Goal: Information Seeking & Learning: Learn about a topic

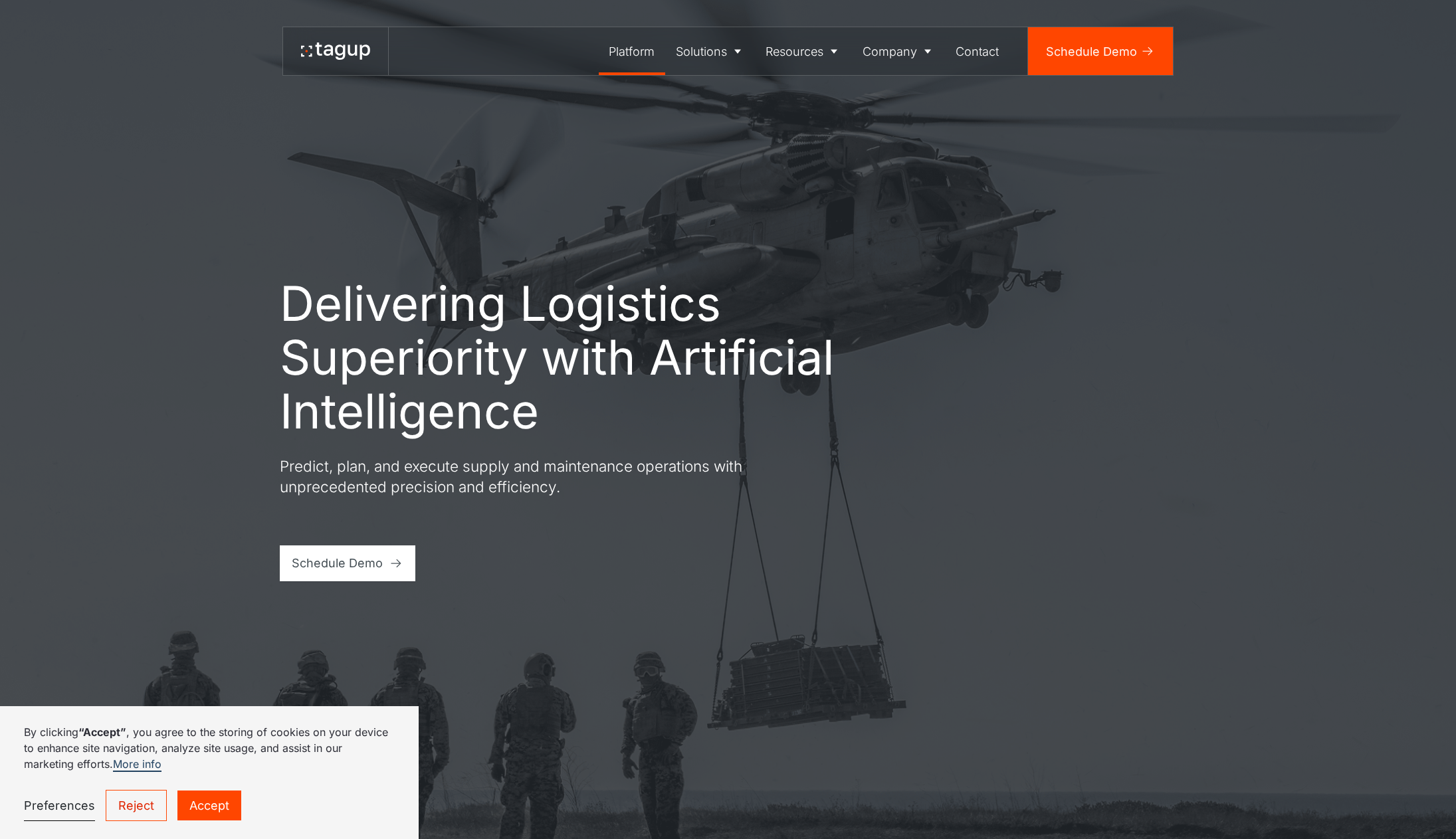
click at [651, 43] on div "Platform" at bounding box center [632, 52] width 46 height 18
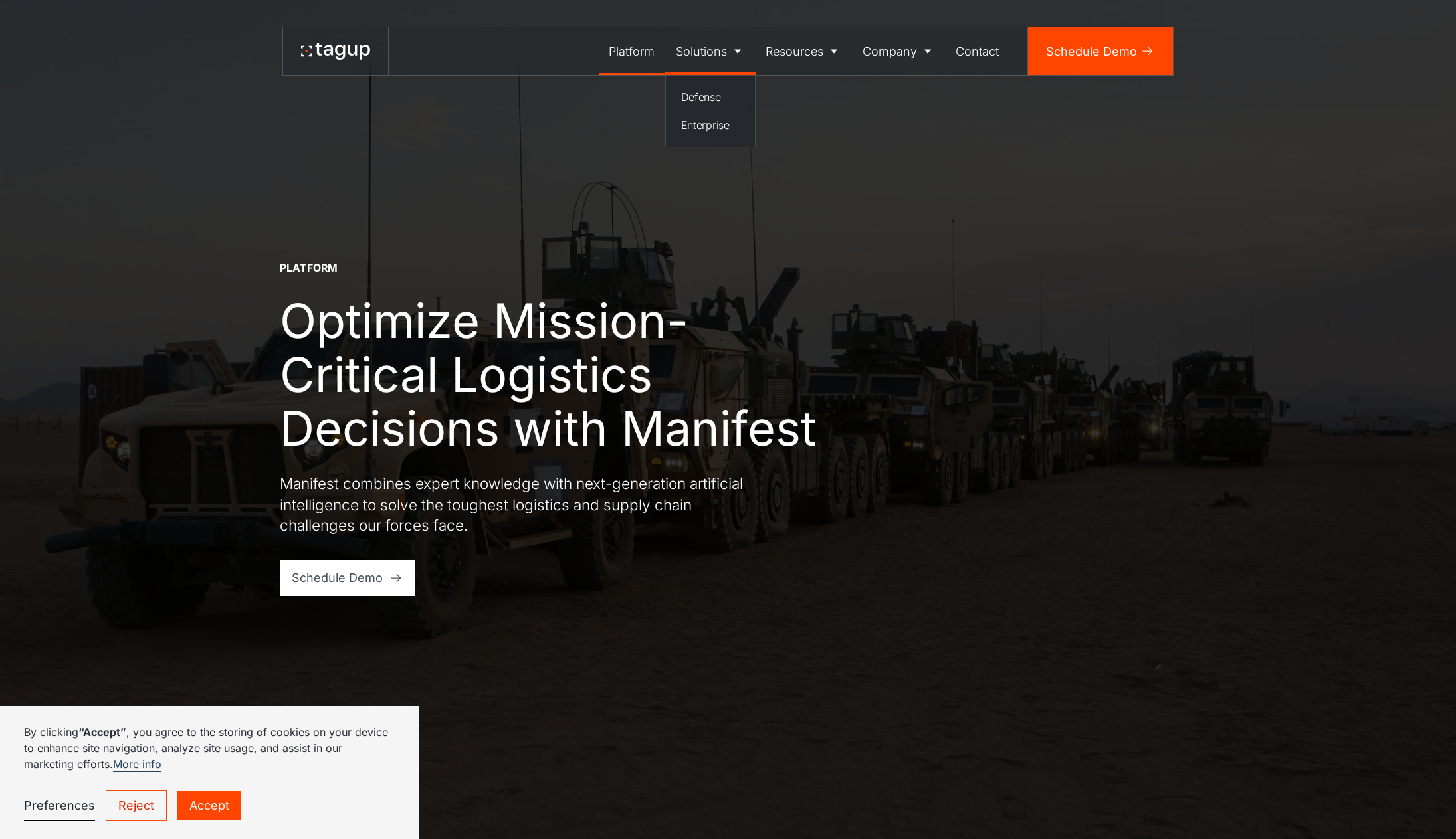
click at [699, 43] on div "Solutions" at bounding box center [701, 52] width 51 height 18
click at [715, 43] on div "Solutions" at bounding box center [701, 52] width 51 height 18
click at [637, 55] on div "Platform" at bounding box center [632, 52] width 46 height 18
click at [307, 536] on div "Platform Optimize Mission-Critical Logistics Decisions with Manifest Manifest c…" at bounding box center [728, 428] width 897 height 335
click at [522, 534] on p "Manifest combines expert knowledge with next-generation artificial intelligence…" at bounding box center [518, 504] width 478 height 63
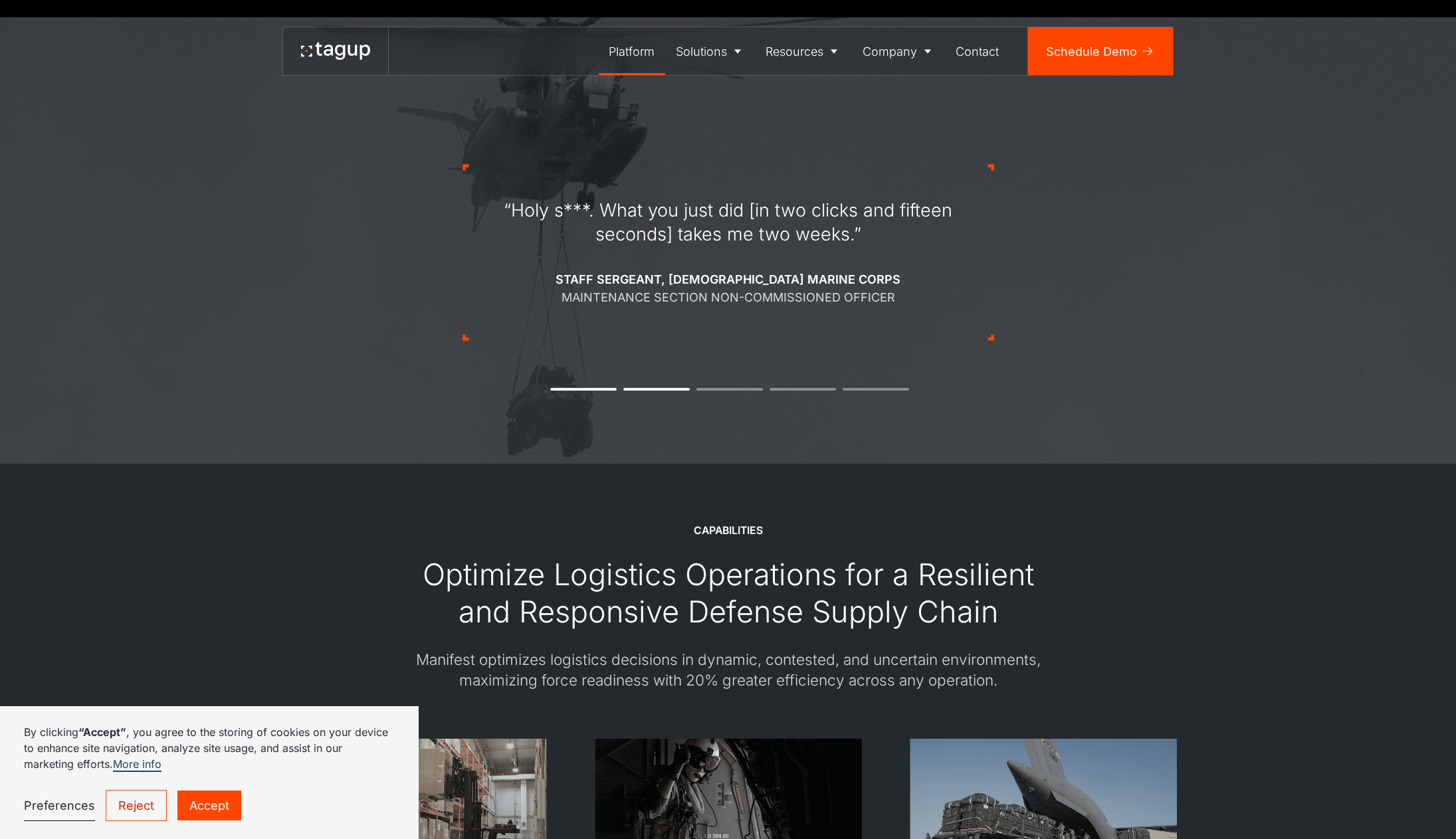
scroll to position [2325, 0]
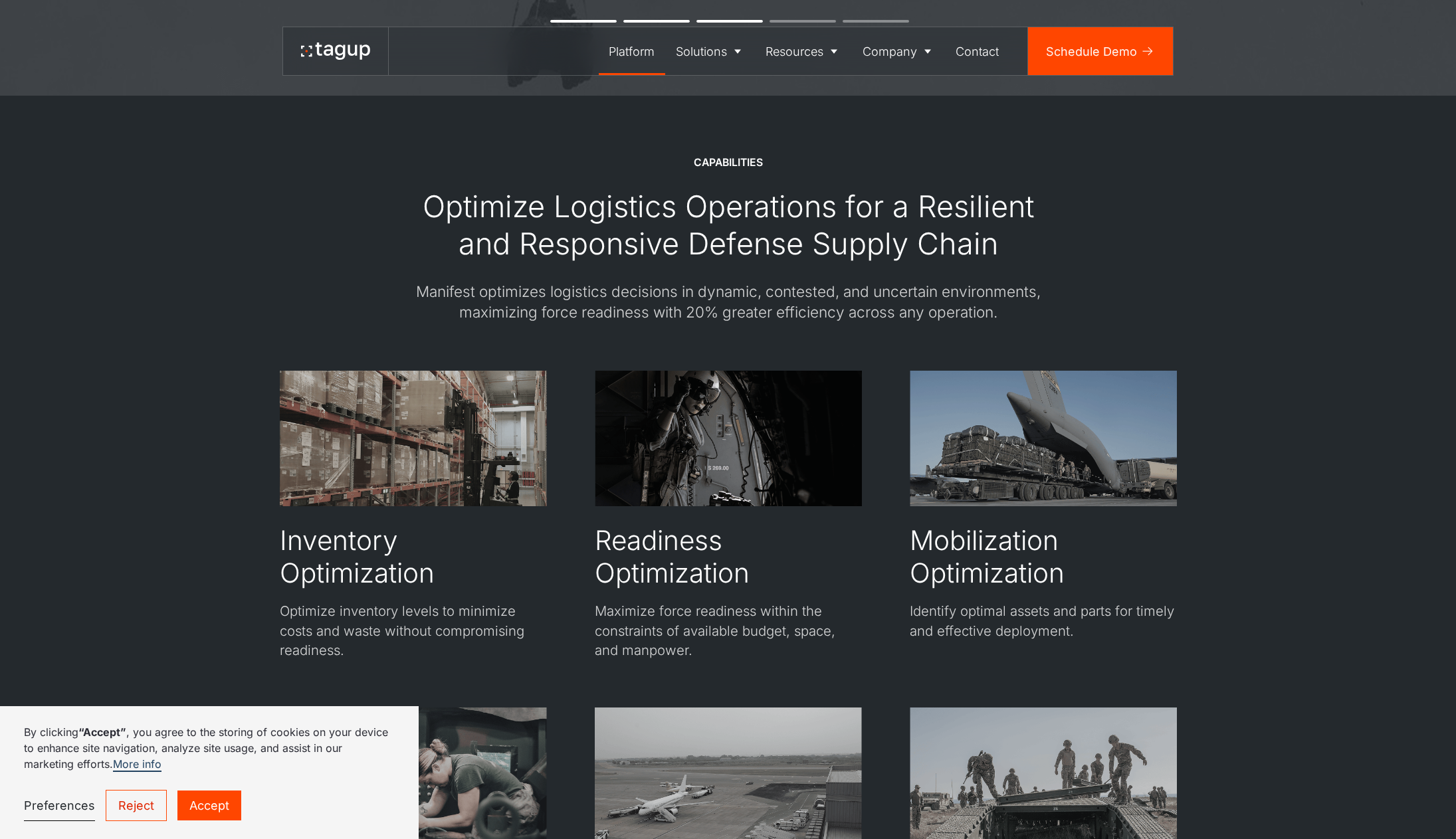
click at [592, 290] on div "Manifest optimizes logistics decisions in dynamic, contested, and uncertain env…" at bounding box center [729, 302] width 658 height 42
